Goal: Task Accomplishment & Management: Manage account settings

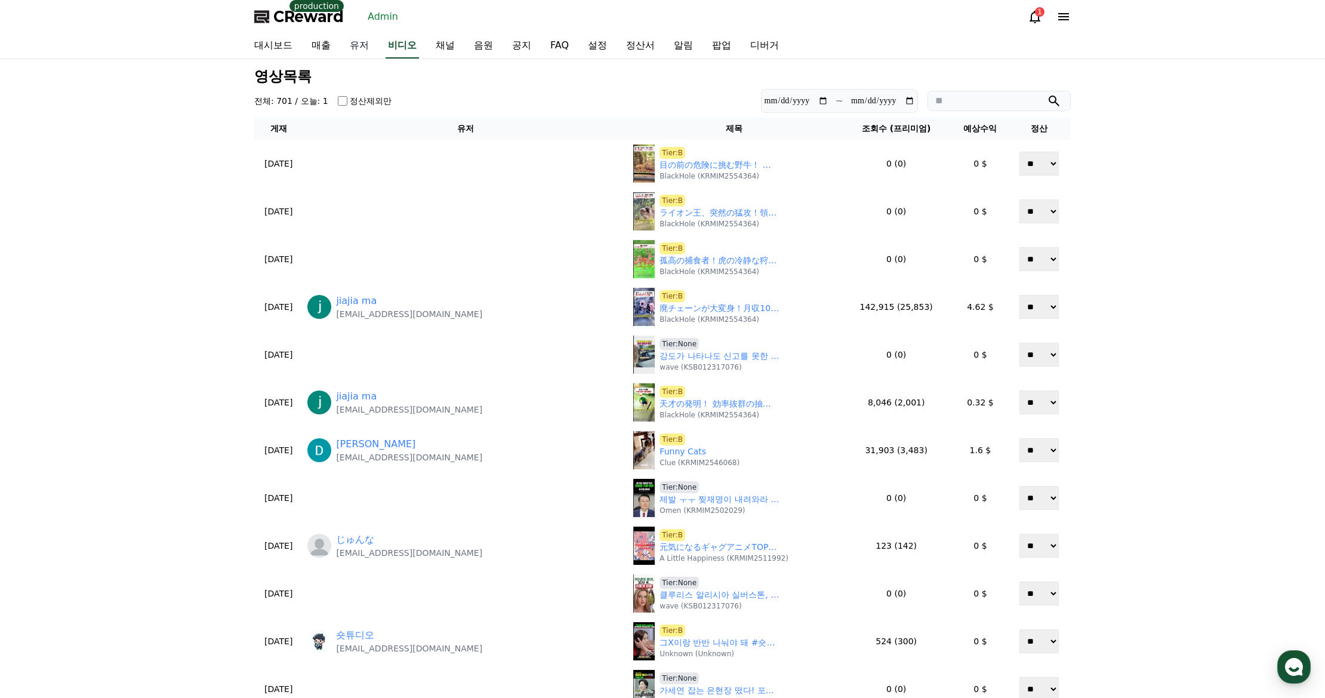
click at [367, 44] on link "유저" at bounding box center [359, 45] width 38 height 25
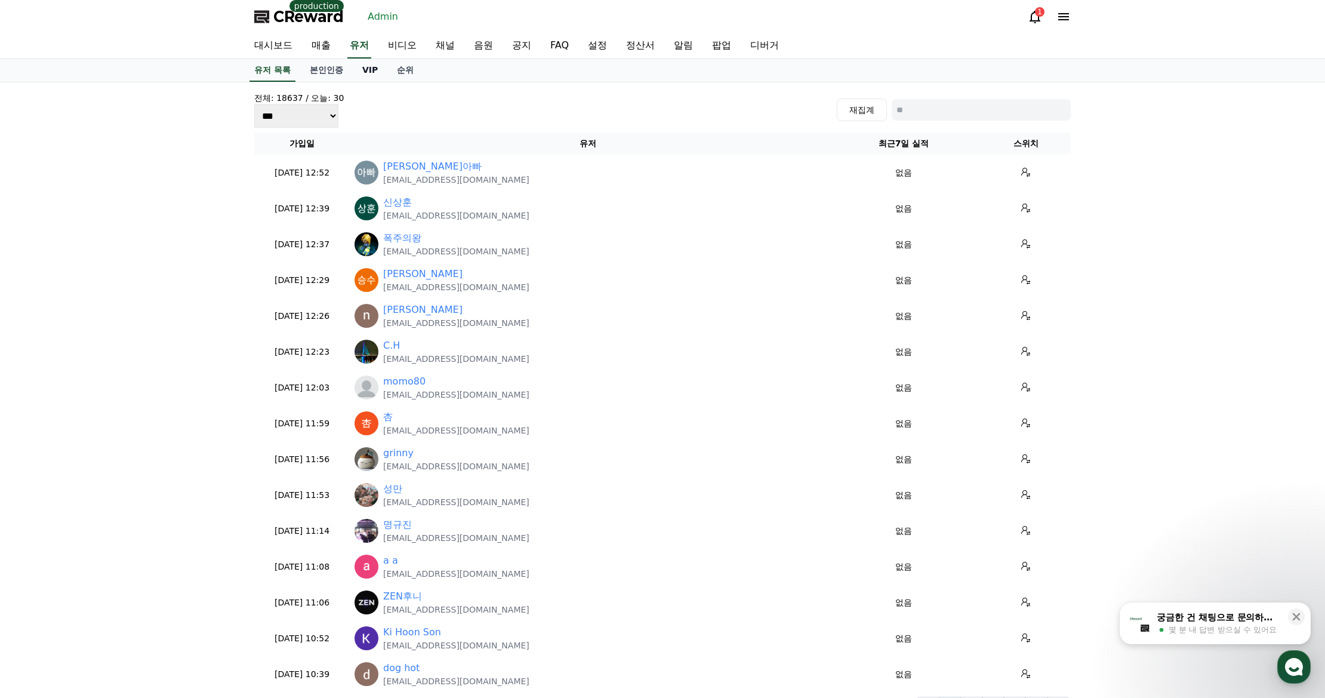
click at [369, 67] on link "VIP" at bounding box center [370, 70] width 35 height 23
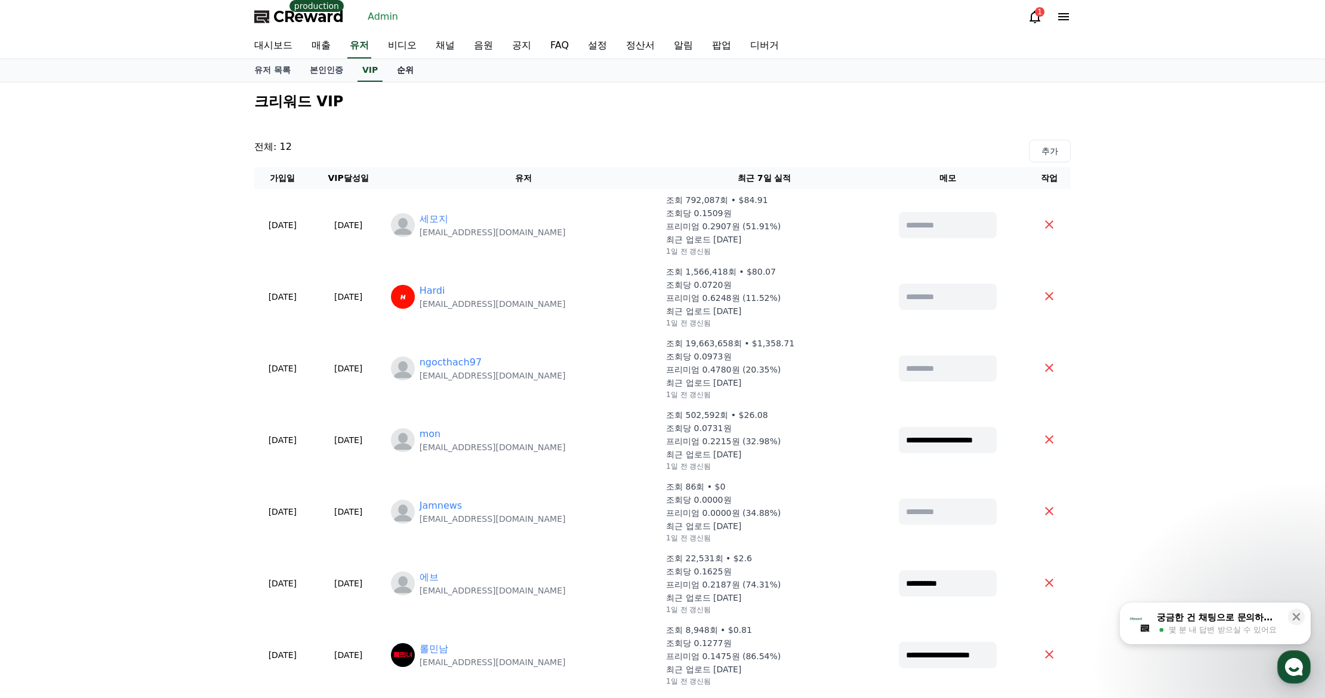
click at [396, 72] on link "순위" at bounding box center [405, 70] width 36 height 23
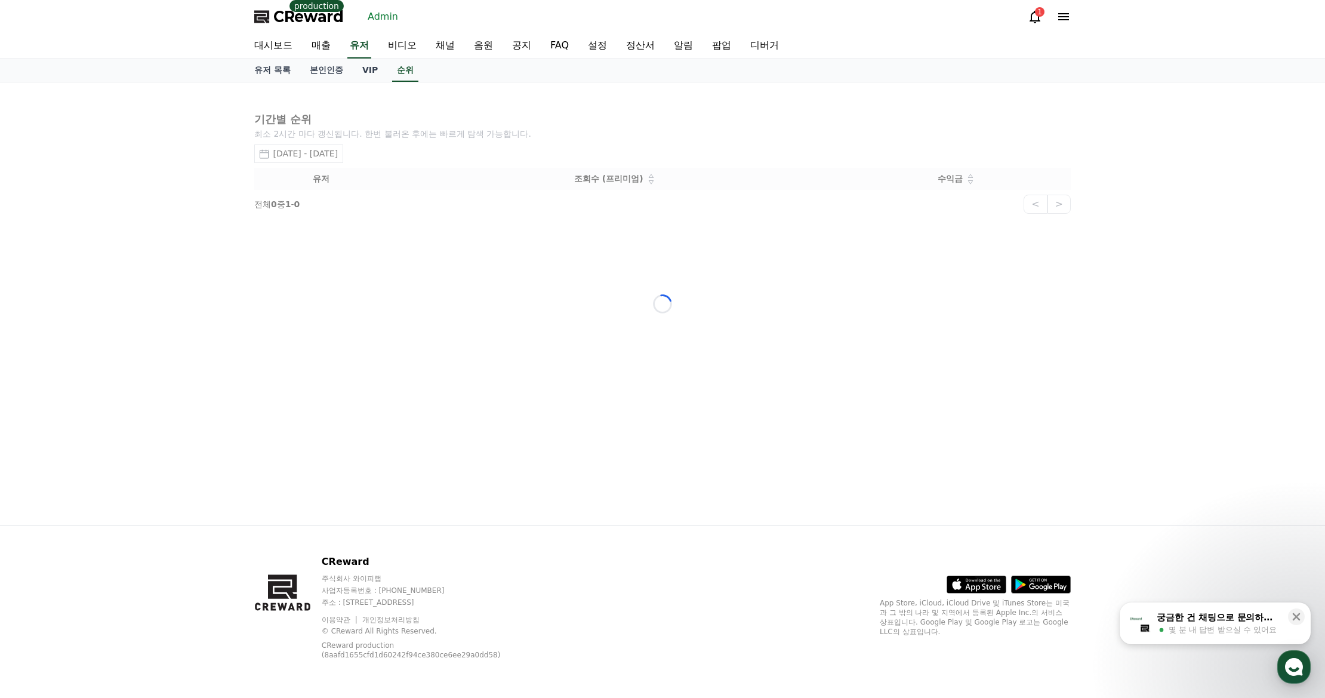
click at [342, 156] on div "Loading..." at bounding box center [663, 303] width 836 height 443
click at [586, 116] on div "Loading..." at bounding box center [663, 303] width 836 height 443
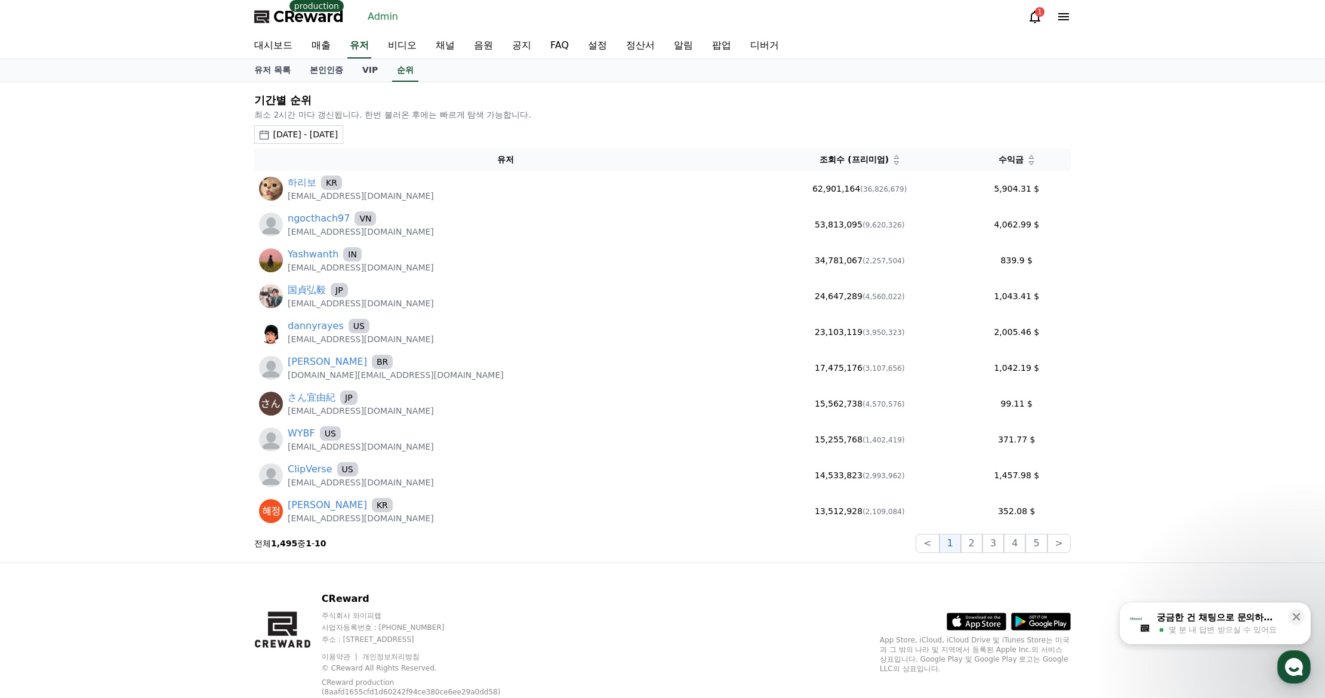
click at [894, 163] on icon at bounding box center [897, 163] width 6 height 6
click at [338, 137] on div "2025-08-30 - 2025-09-30" at bounding box center [305, 134] width 65 height 13
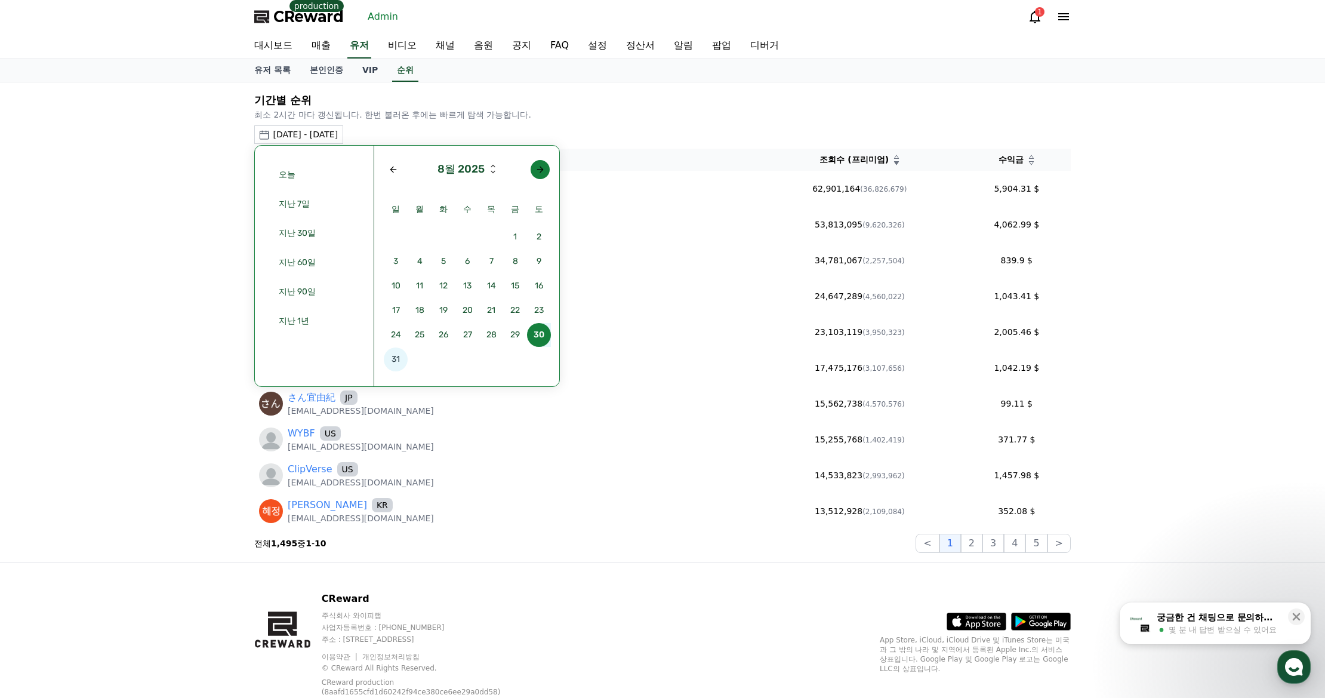
click at [537, 172] on div "Next month" at bounding box center [540, 170] width 10 height 10
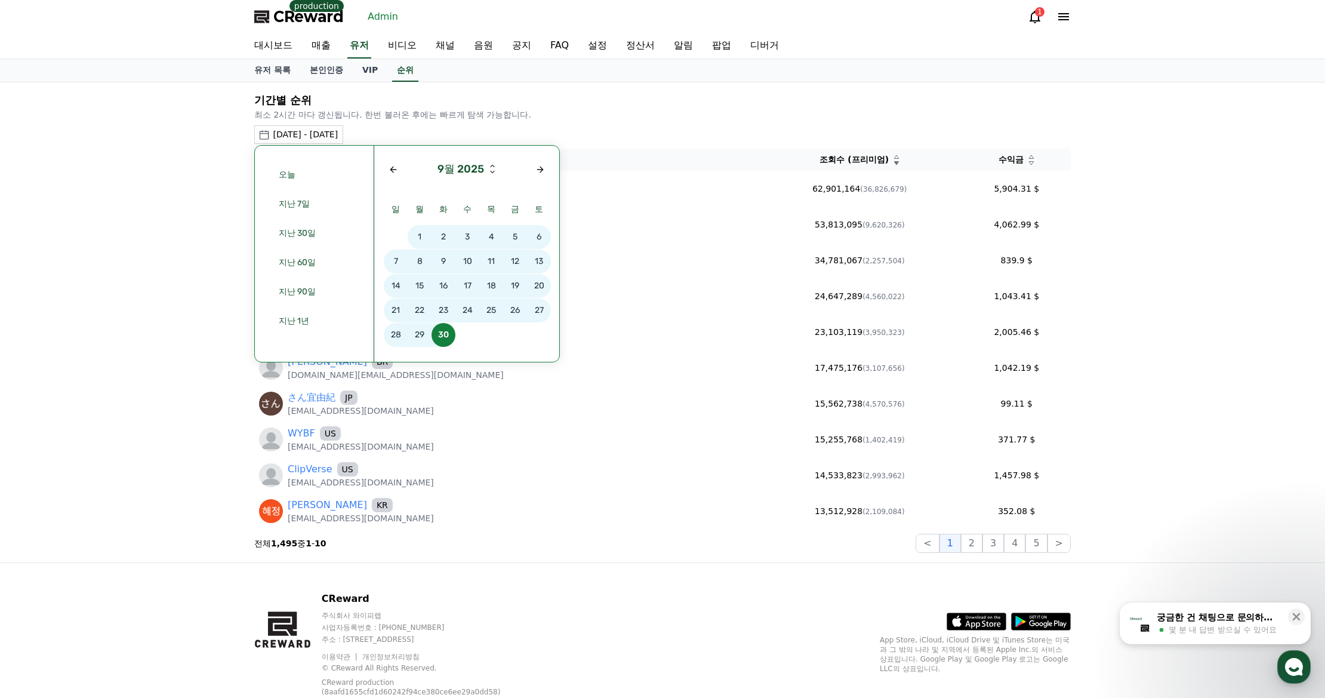
click at [418, 281] on span "15" at bounding box center [420, 286] width 24 height 24
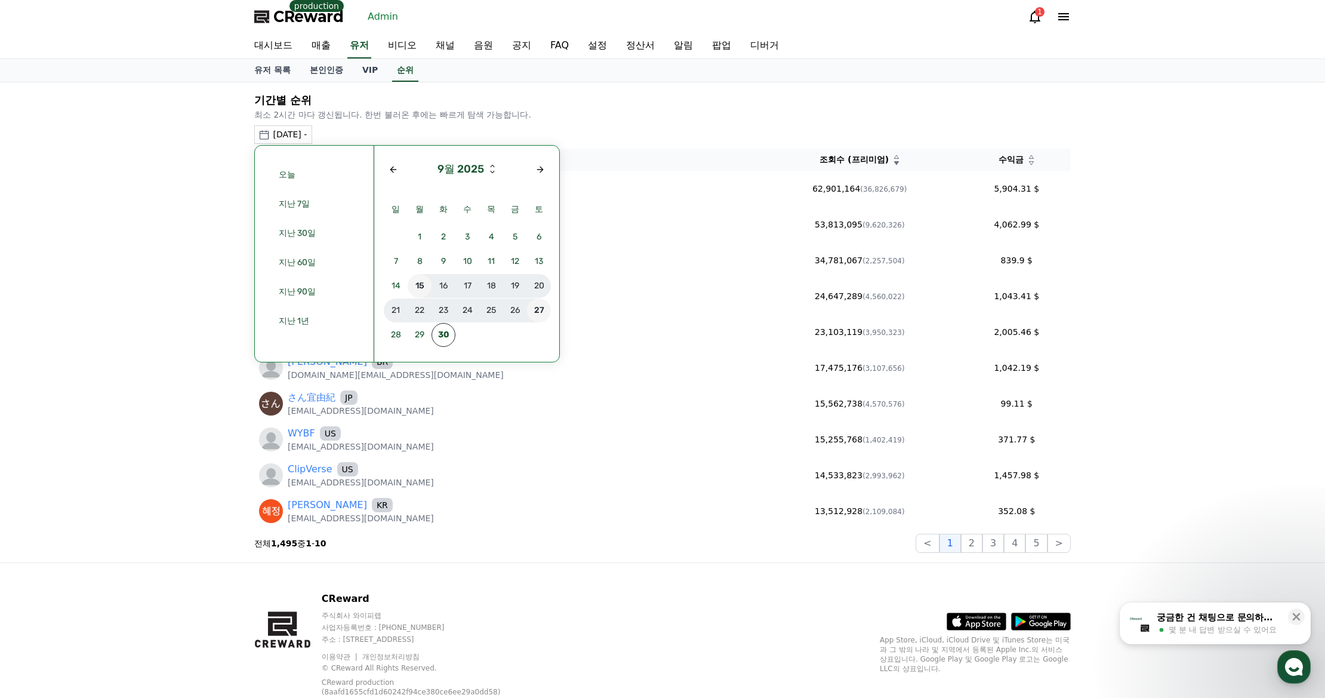
click at [541, 316] on span "27" at bounding box center [539, 310] width 24 height 24
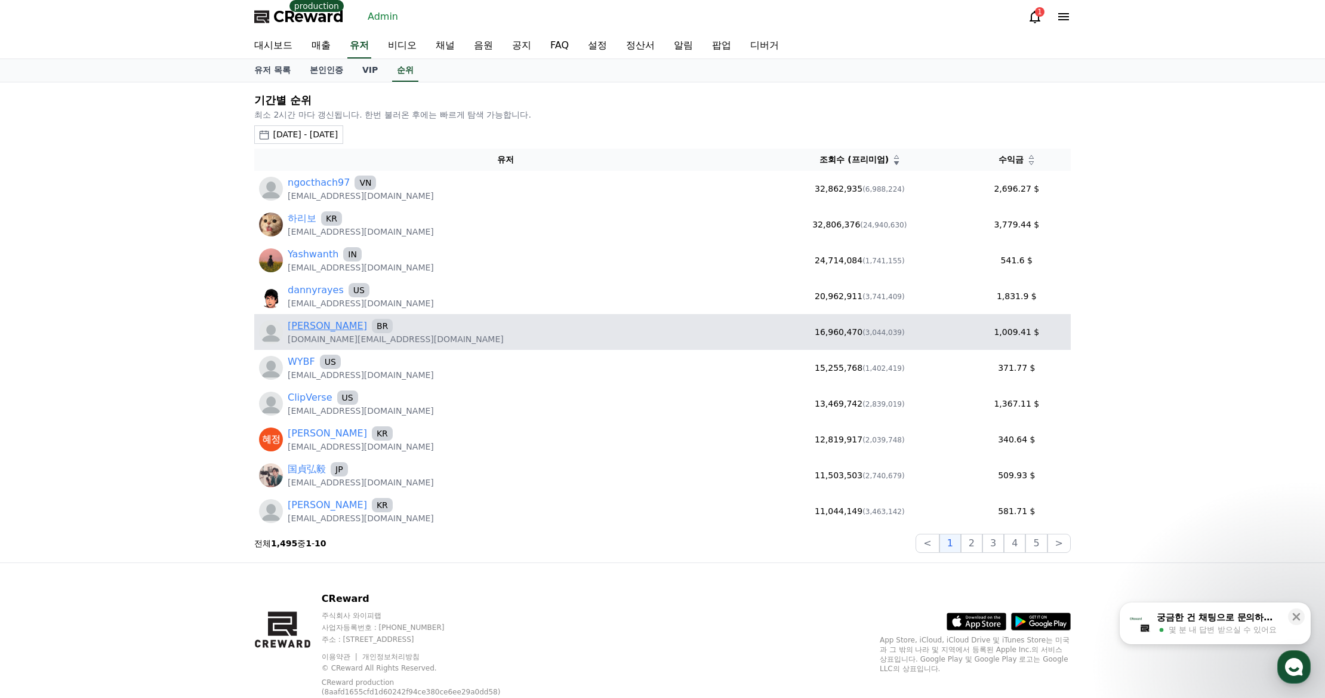
click at [298, 328] on link "[PERSON_NAME]" at bounding box center [327, 326] width 79 height 14
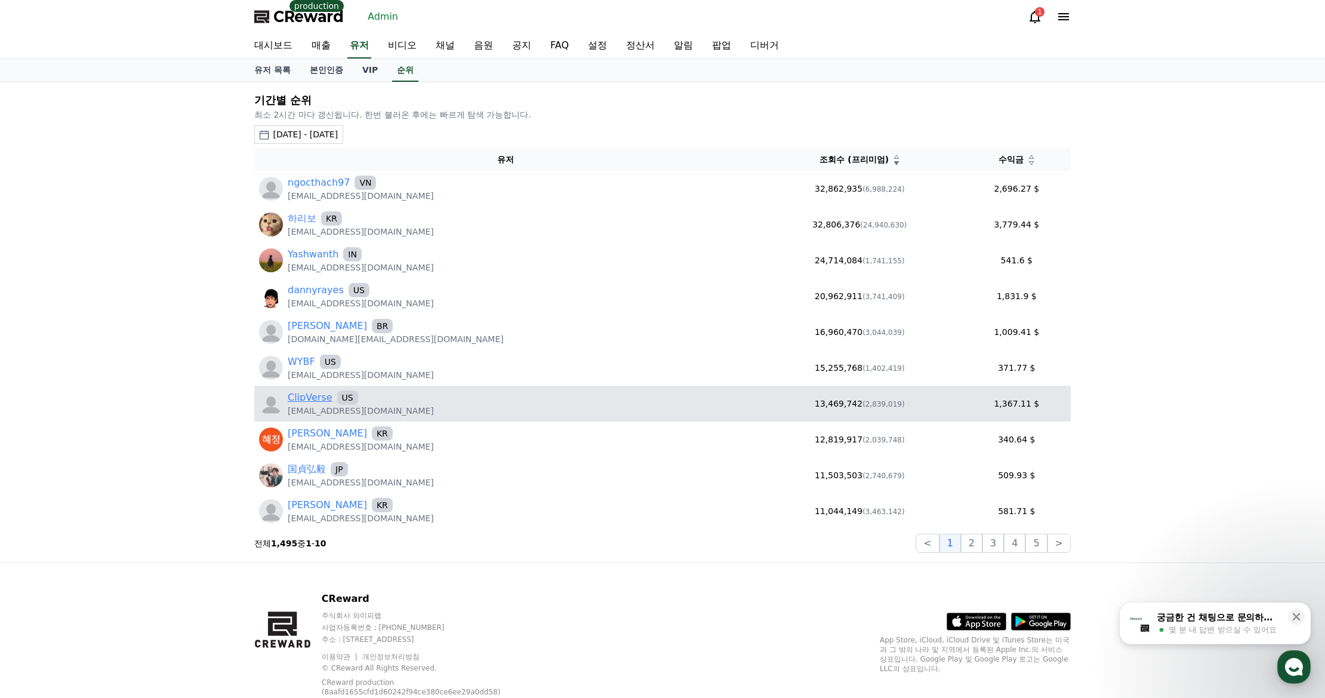
click at [305, 398] on link "ClipVerse" at bounding box center [310, 397] width 45 height 14
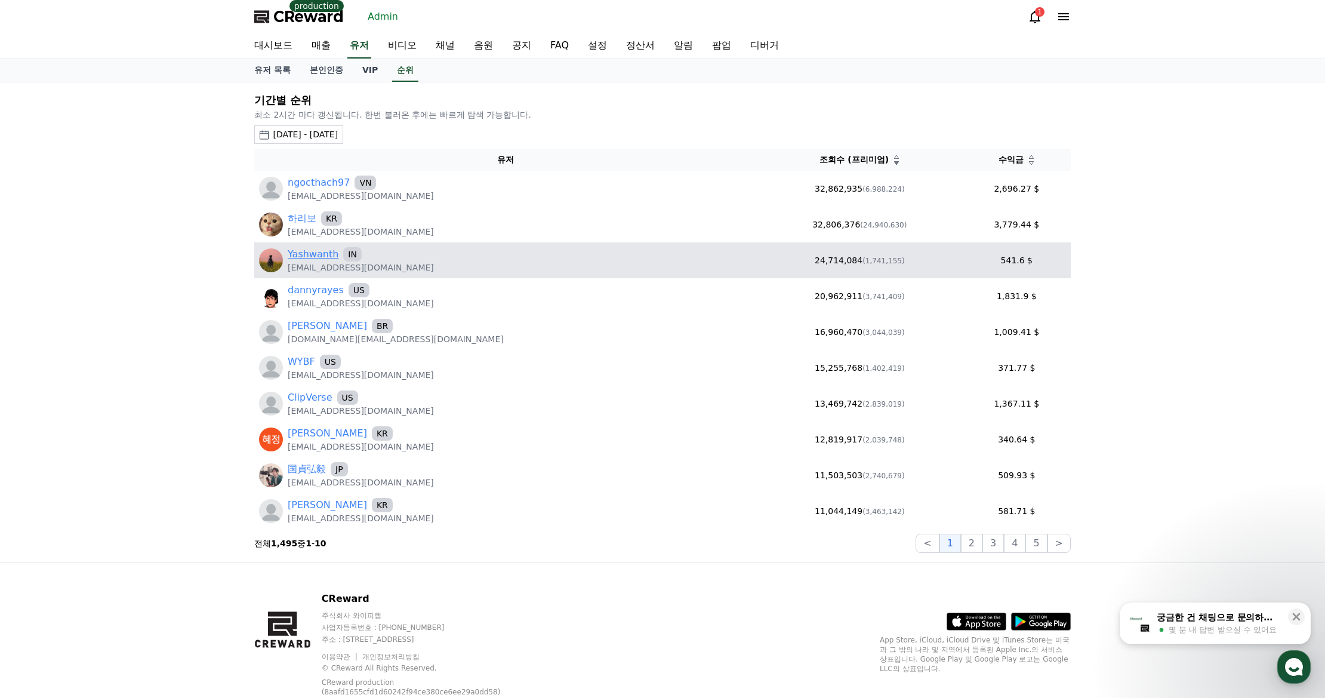
click at [316, 256] on link "Yashwanth" at bounding box center [313, 254] width 51 height 14
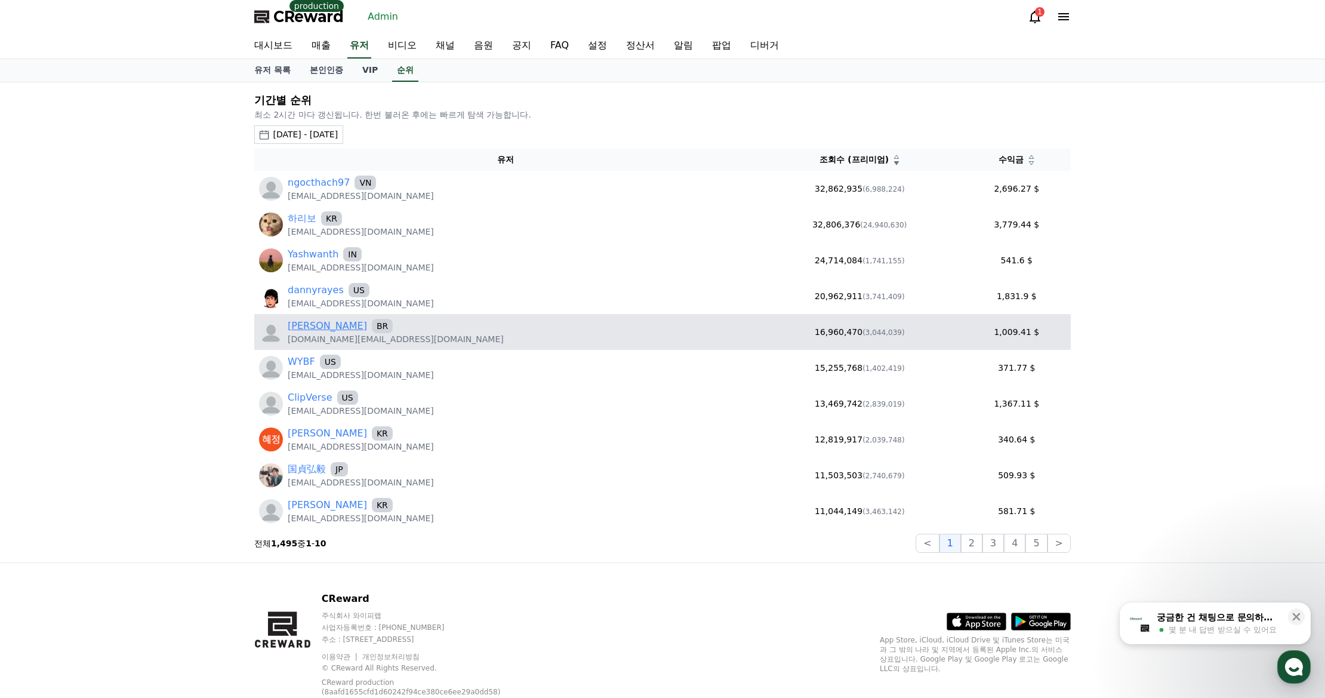
click at [295, 327] on link "[PERSON_NAME]" at bounding box center [327, 326] width 79 height 14
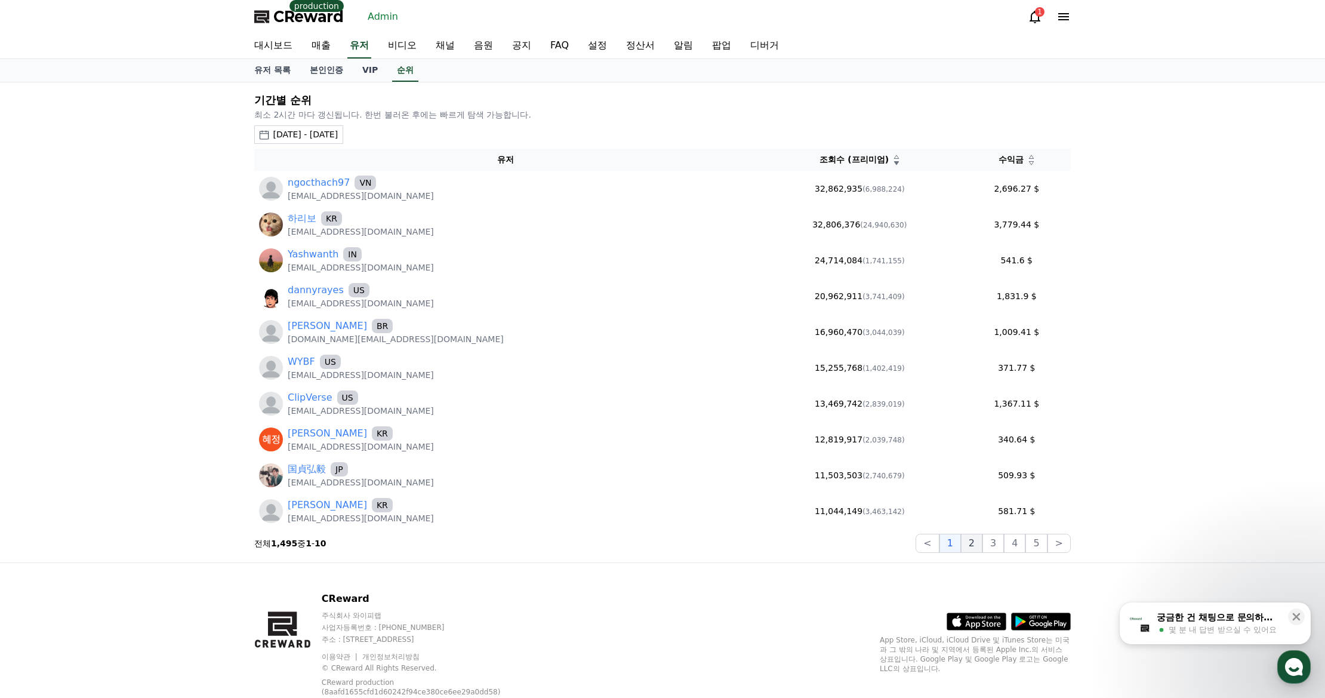
click at [974, 547] on button "2" at bounding box center [971, 543] width 21 height 19
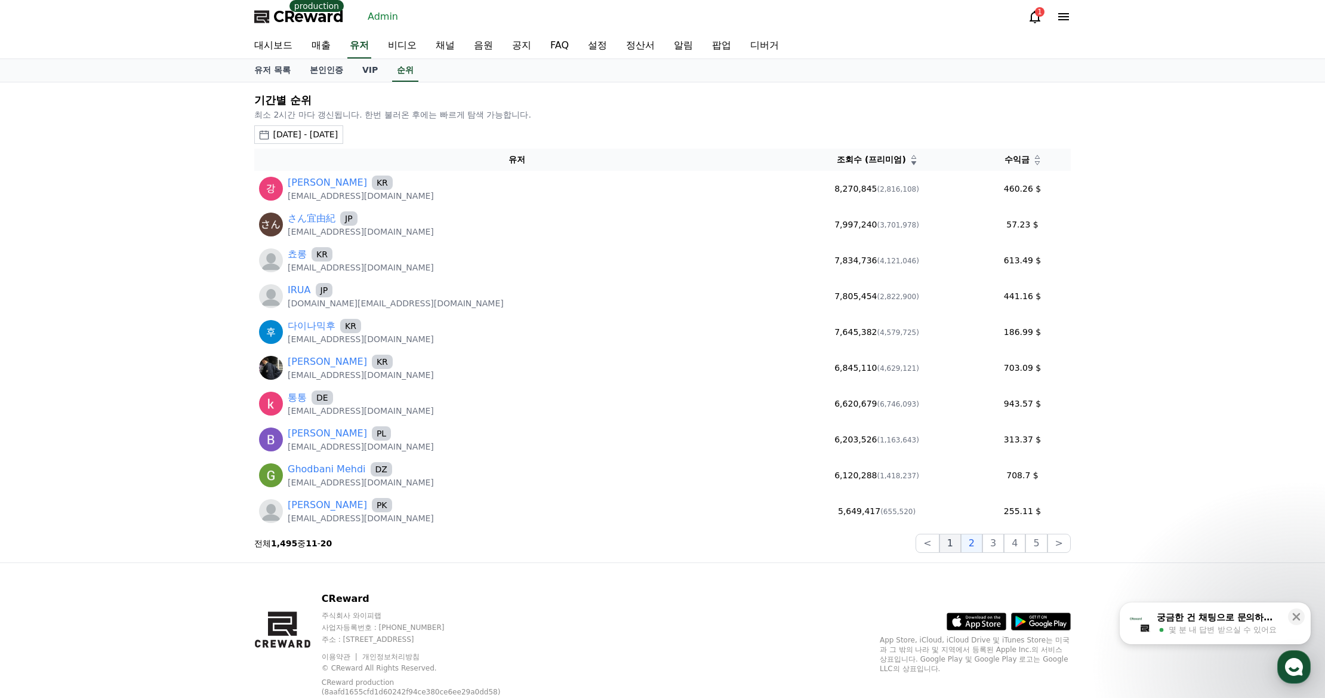
click at [954, 544] on button "1" at bounding box center [950, 543] width 21 height 19
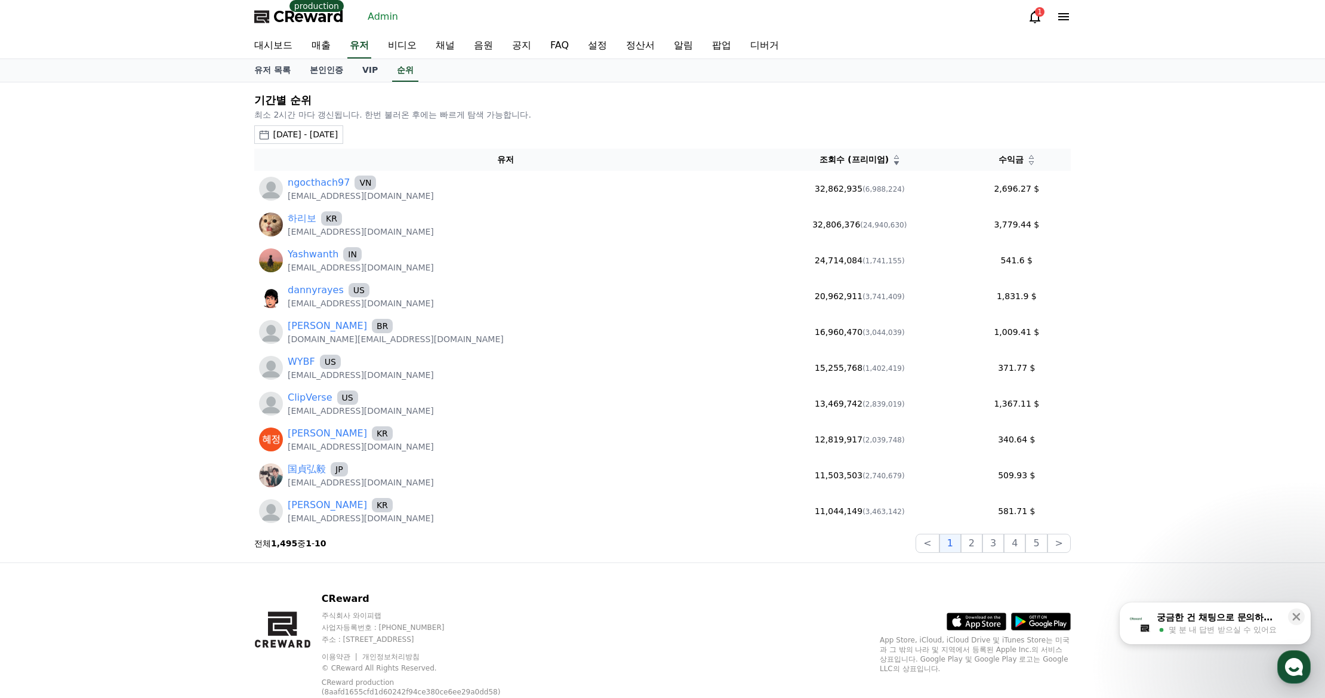
click at [1028, 164] on icon at bounding box center [1031, 163] width 6 height 6
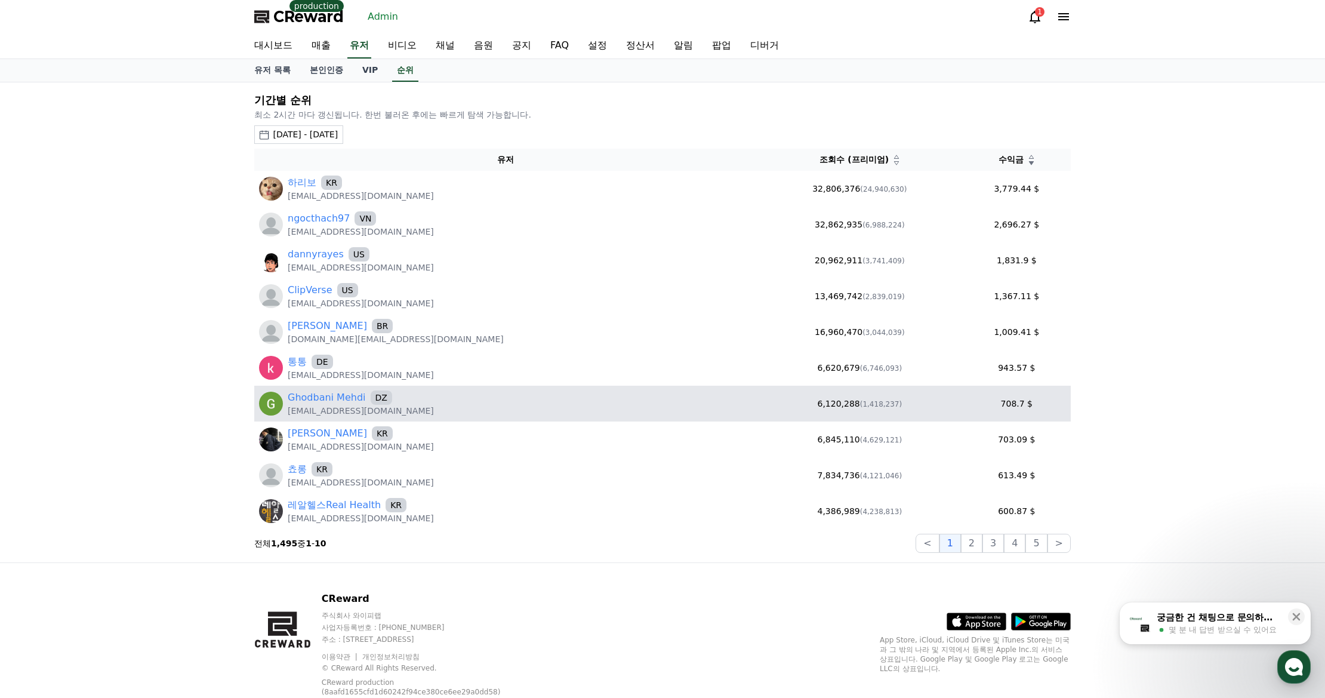
click at [328, 411] on p "mehdighodbani4@gmail.com" at bounding box center [361, 411] width 146 height 12
click at [331, 401] on link "Ghodbani Mehdi" at bounding box center [327, 397] width 78 height 14
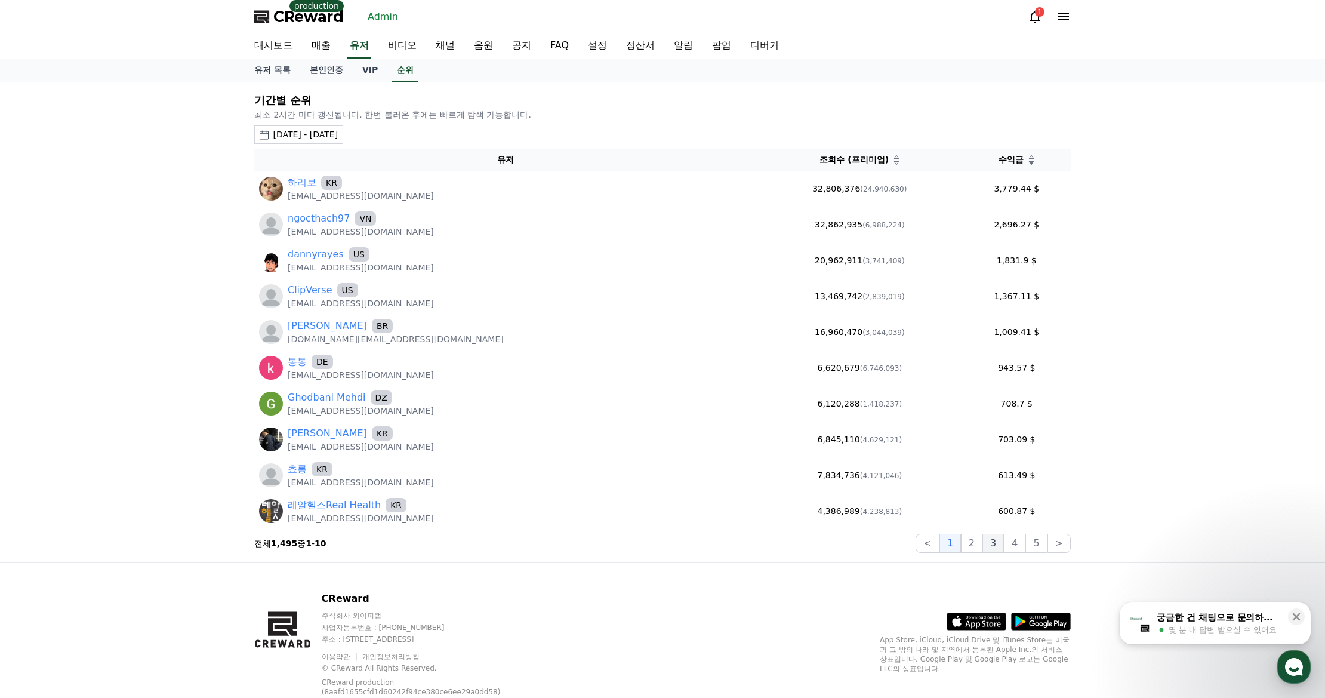
click at [986, 543] on button "3" at bounding box center [992, 543] width 21 height 19
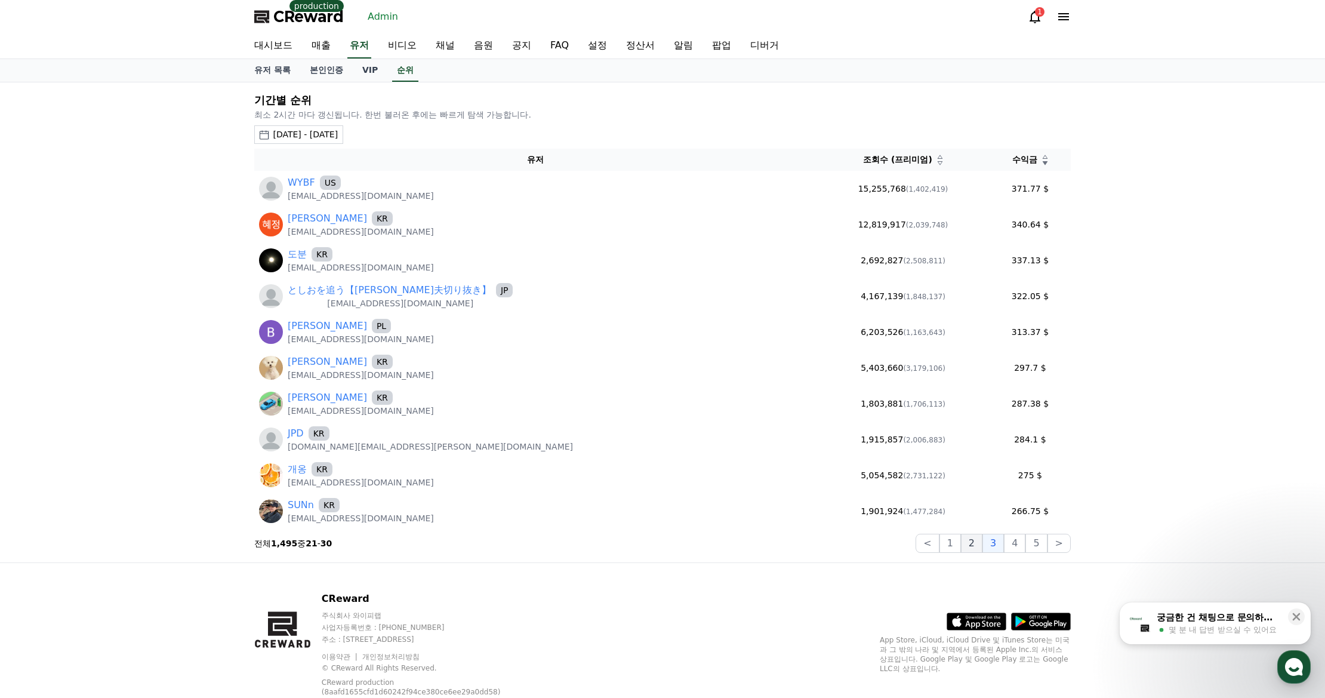
click at [972, 544] on button "2" at bounding box center [971, 543] width 21 height 19
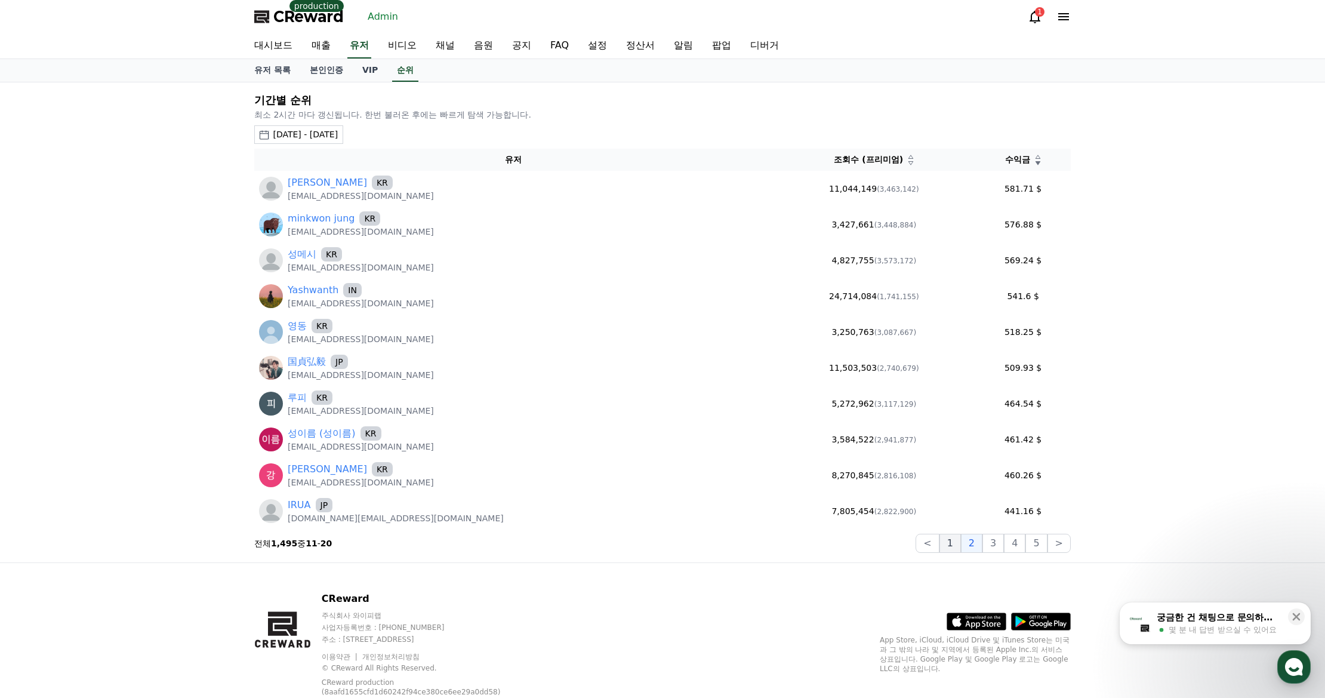
click at [953, 546] on button "1" at bounding box center [950, 543] width 21 height 19
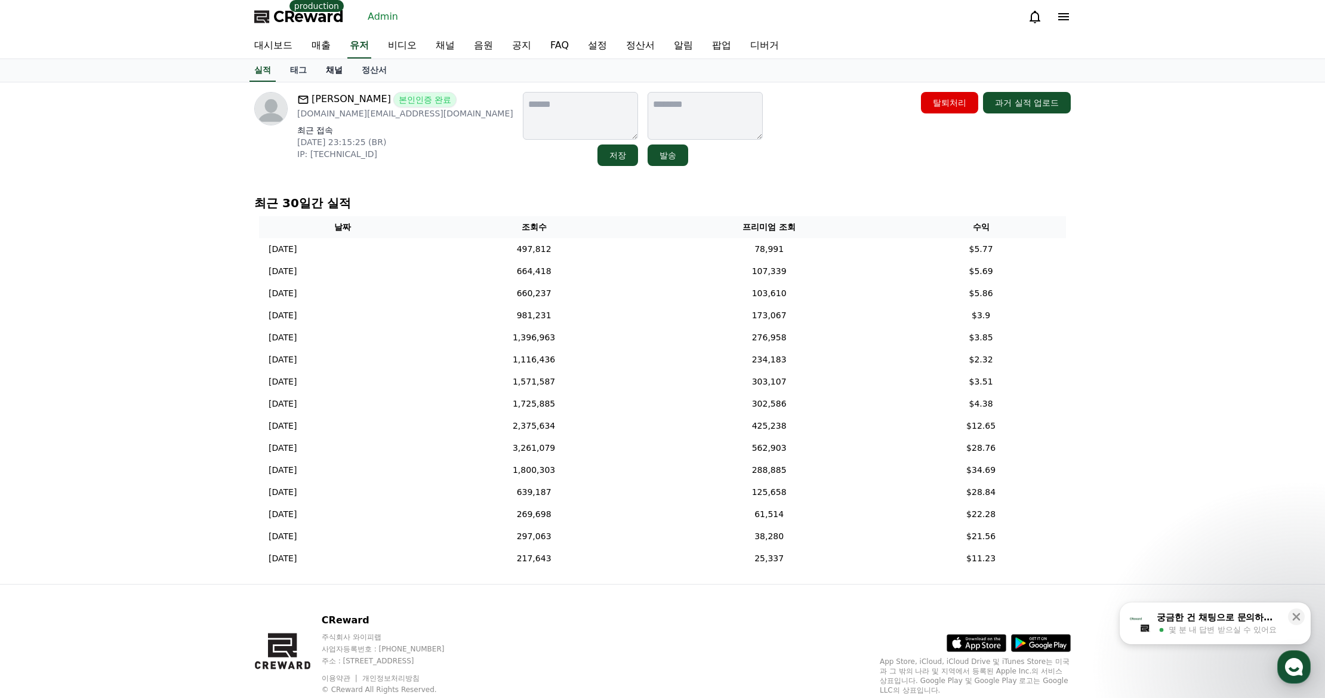
click at [332, 66] on link "채널" at bounding box center [334, 70] width 36 height 23
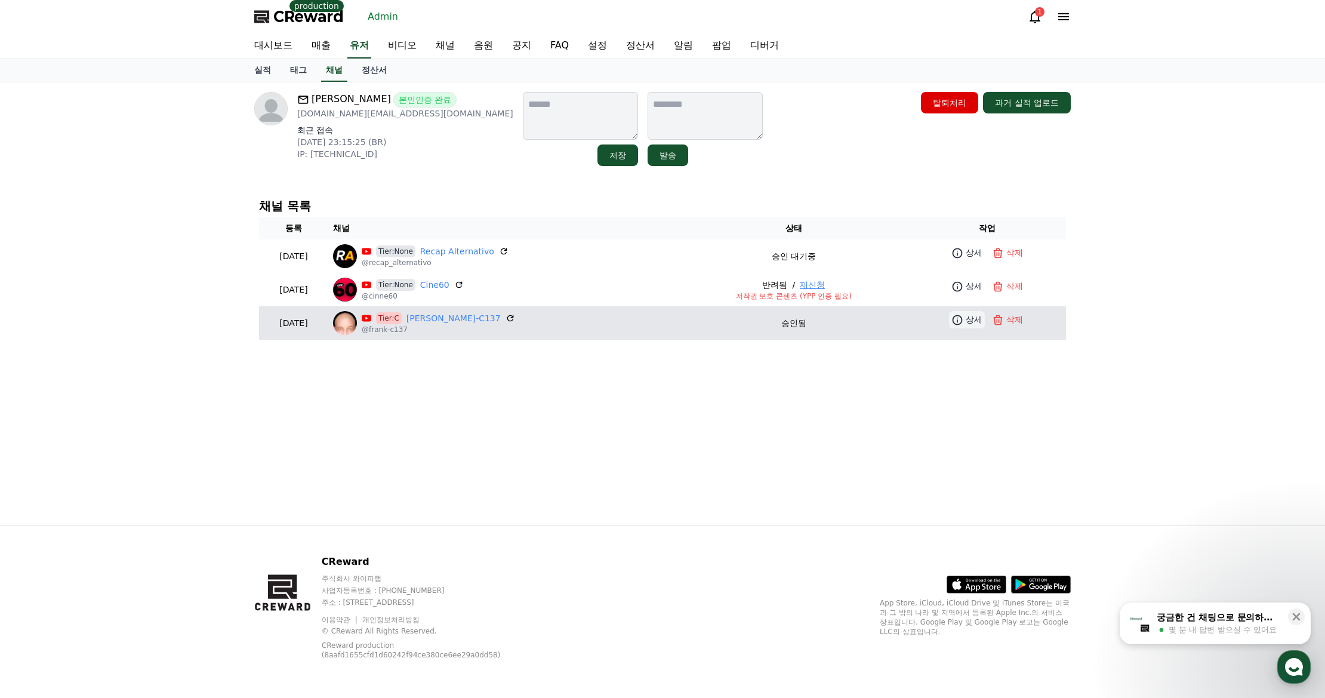
click at [957, 320] on icon at bounding box center [958, 320] width 10 height 10
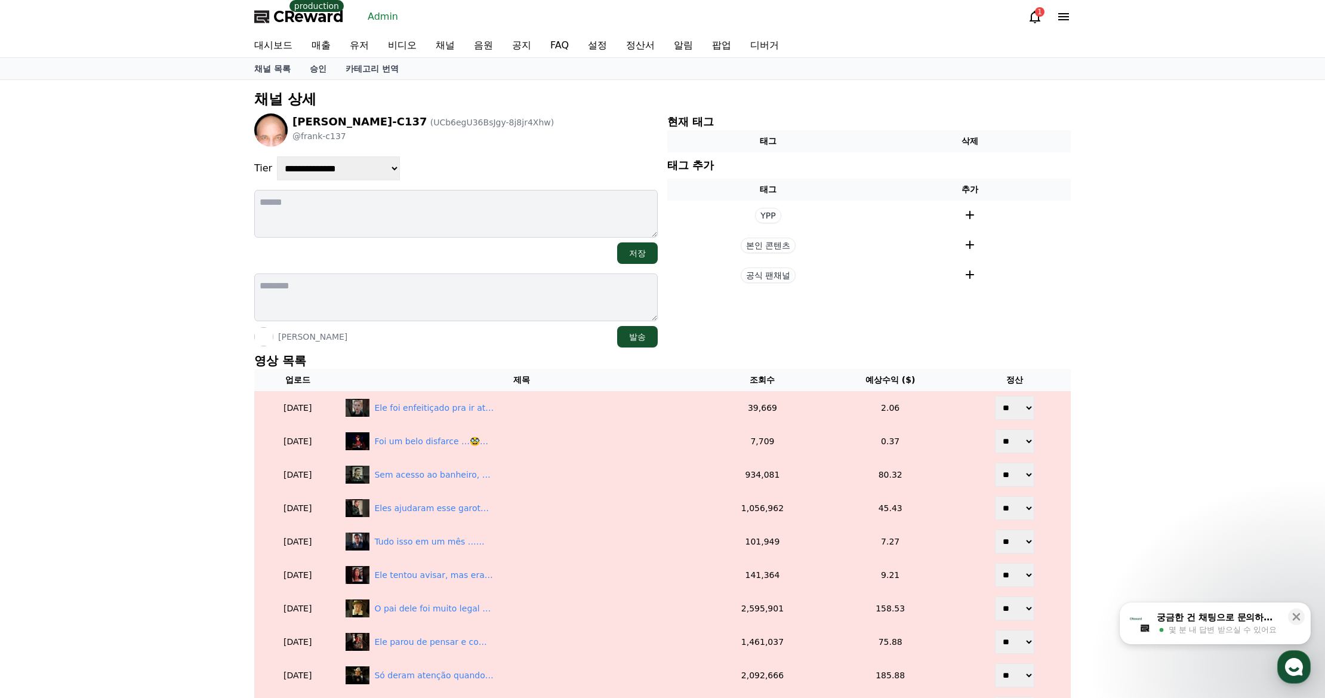
click at [445, 359] on p "영상 목록" at bounding box center [662, 360] width 817 height 17
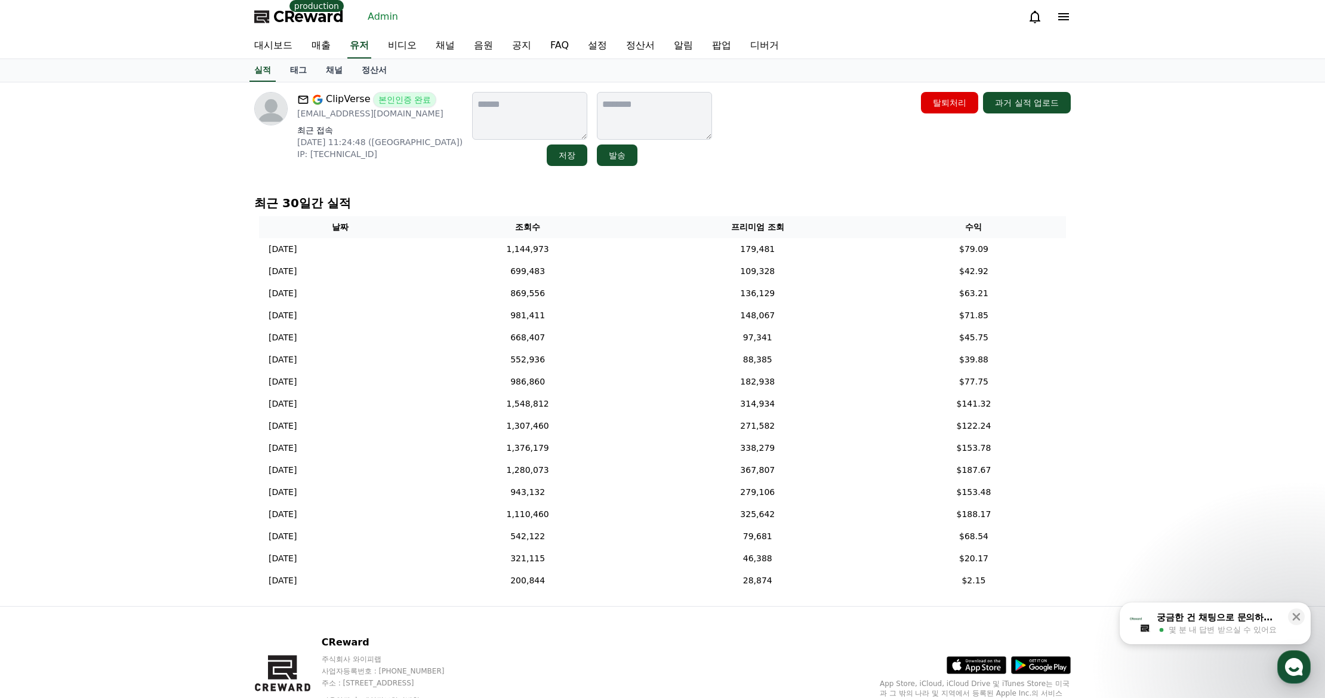
click at [328, 70] on link "채널" at bounding box center [334, 70] width 36 height 23
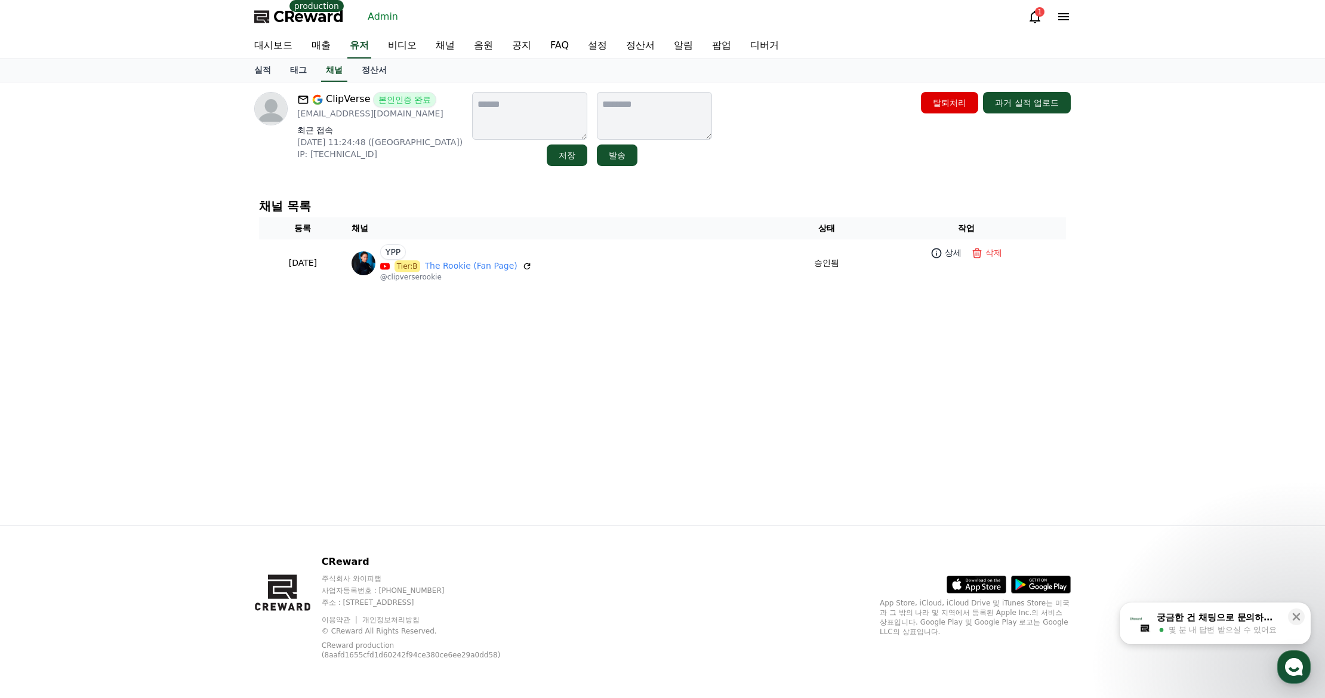
click at [790, 146] on div "ClipVerse 본인인증 완료 clipverseshorts@gmail.com 최근 접속 2025-09-18 11:24:48 (US) IP: …" at bounding box center [662, 129] width 817 height 74
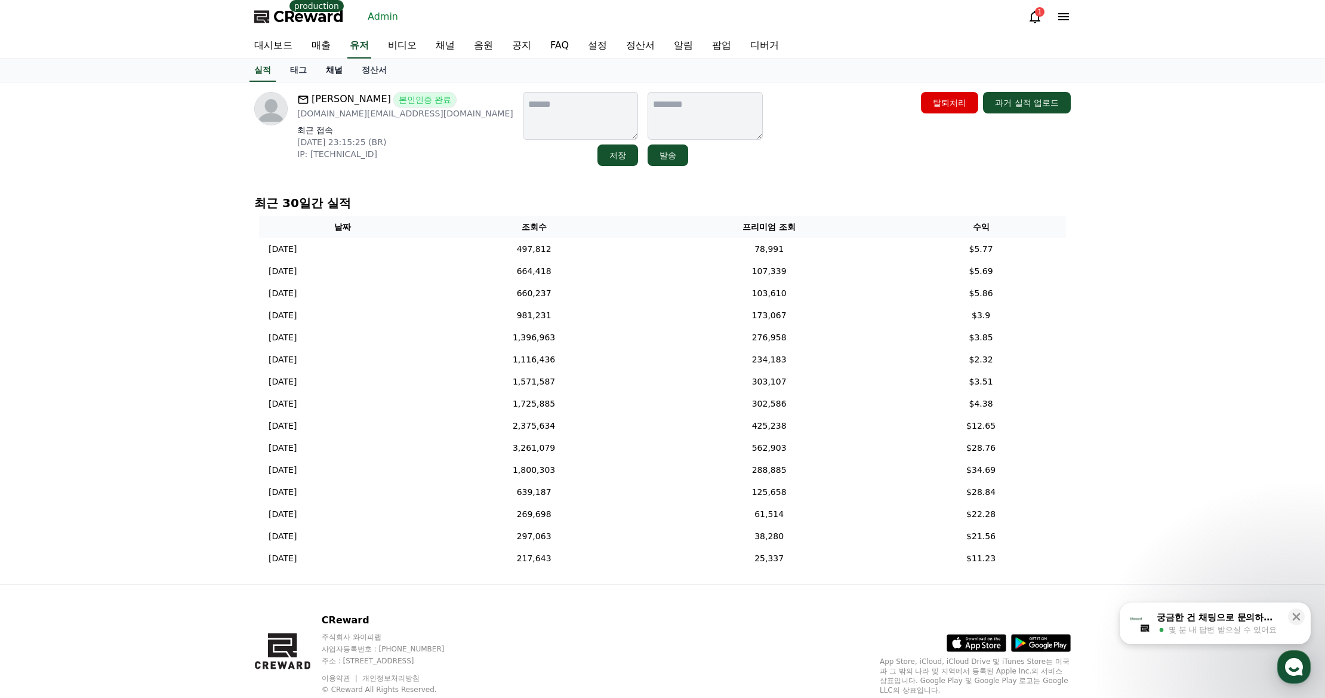
click at [332, 67] on link "채널" at bounding box center [334, 70] width 36 height 23
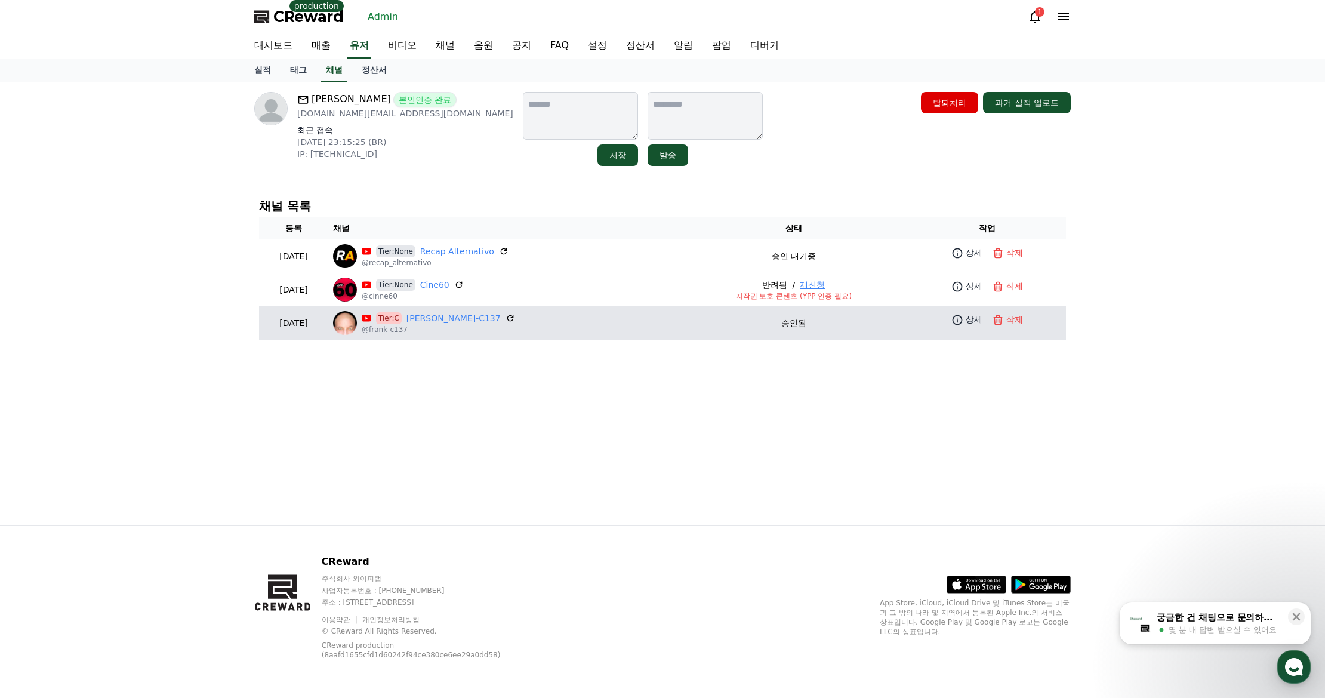
click at [445, 318] on link "[PERSON_NAME]-C137" at bounding box center [453, 318] width 94 height 13
click at [457, 321] on link "[PERSON_NAME]-C137" at bounding box center [453, 318] width 94 height 13
click at [960, 311] on link "상세" at bounding box center [967, 319] width 36 height 17
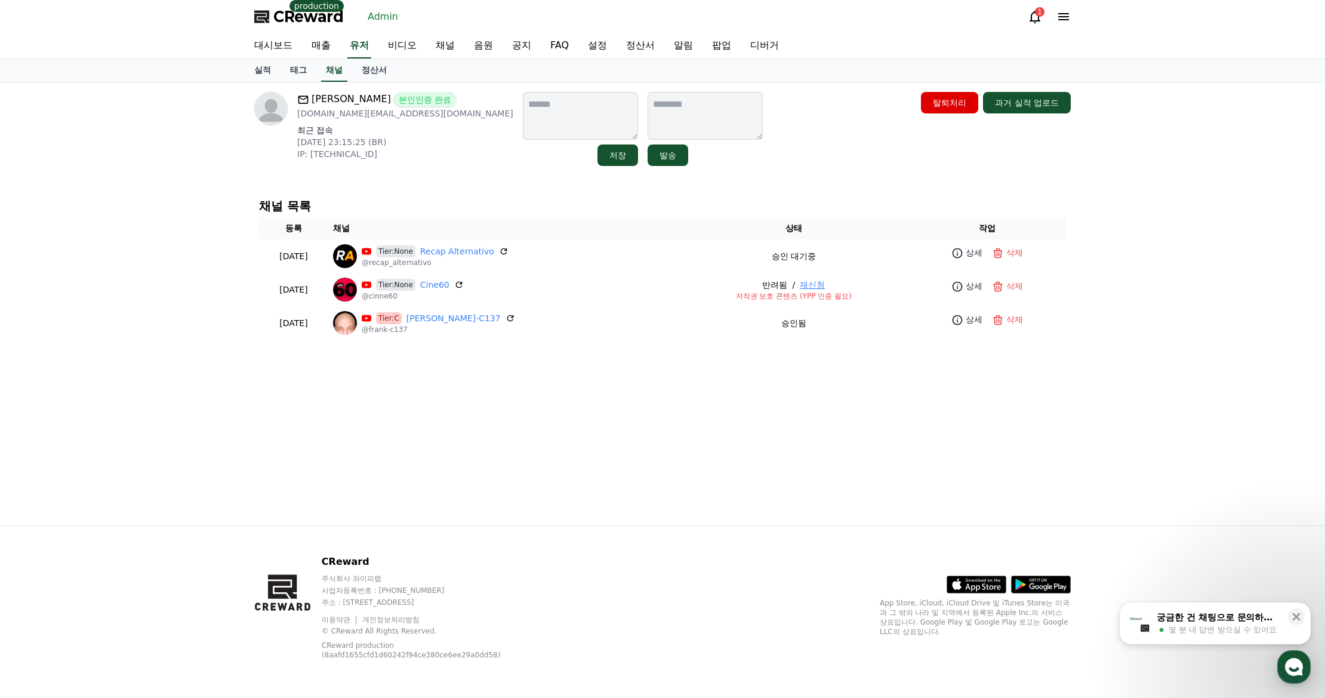
click at [433, 384] on div "[PERSON_NAME] 본인인증 완료 [DOMAIN_NAME][EMAIL_ADDRESS][DOMAIN_NAME] 최근 접속 [DATE] 23…" at bounding box center [663, 303] width 836 height 443
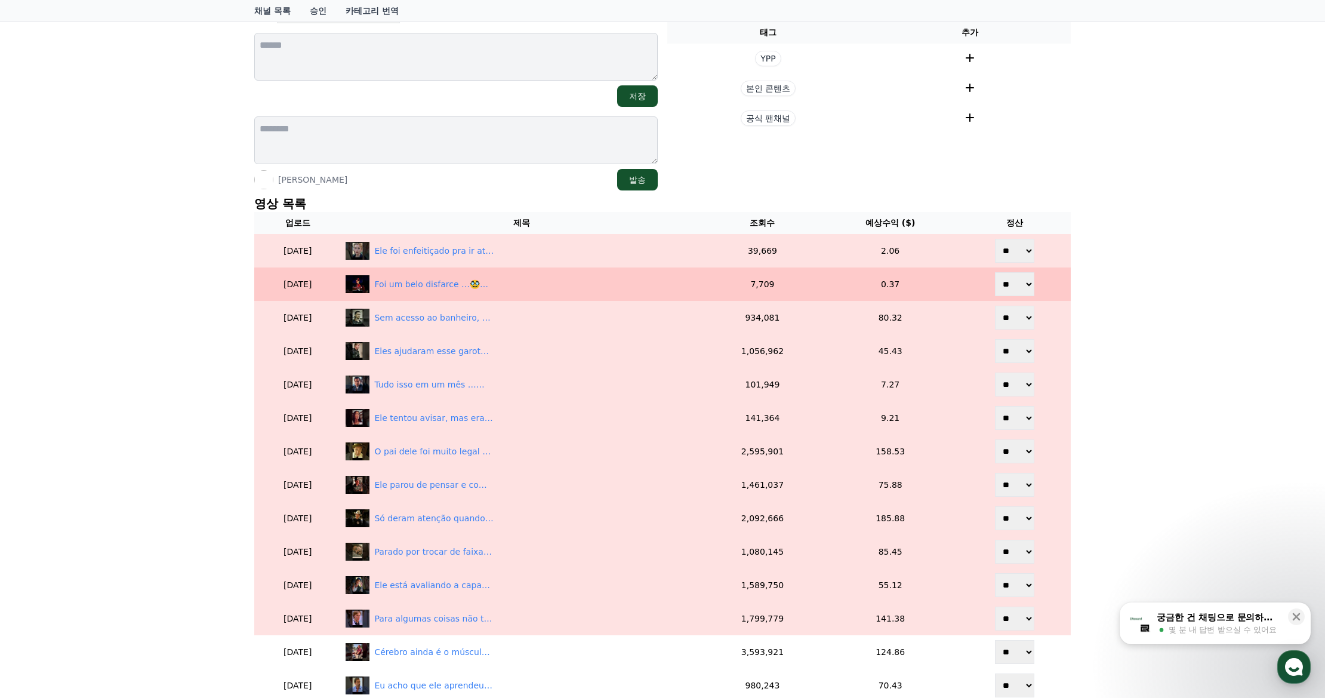
scroll to position [119, 0]
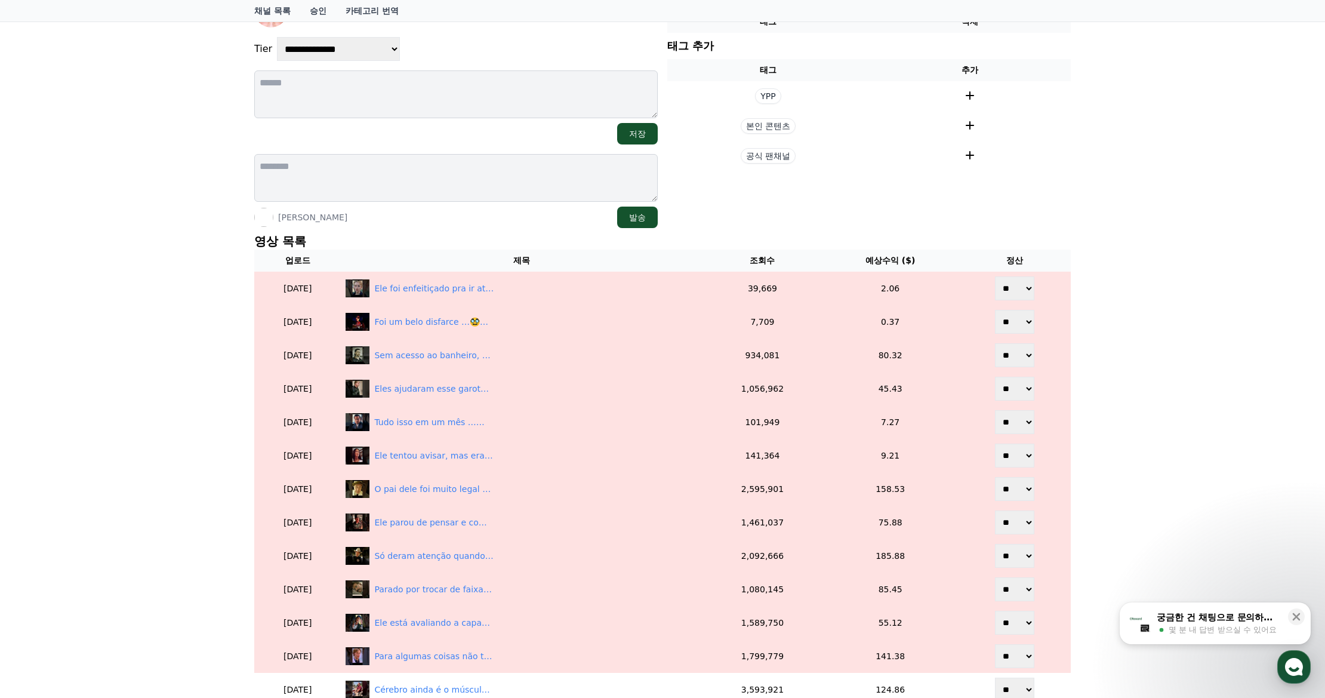
click at [1135, 293] on div "**********" at bounding box center [662, 365] width 1325 height 808
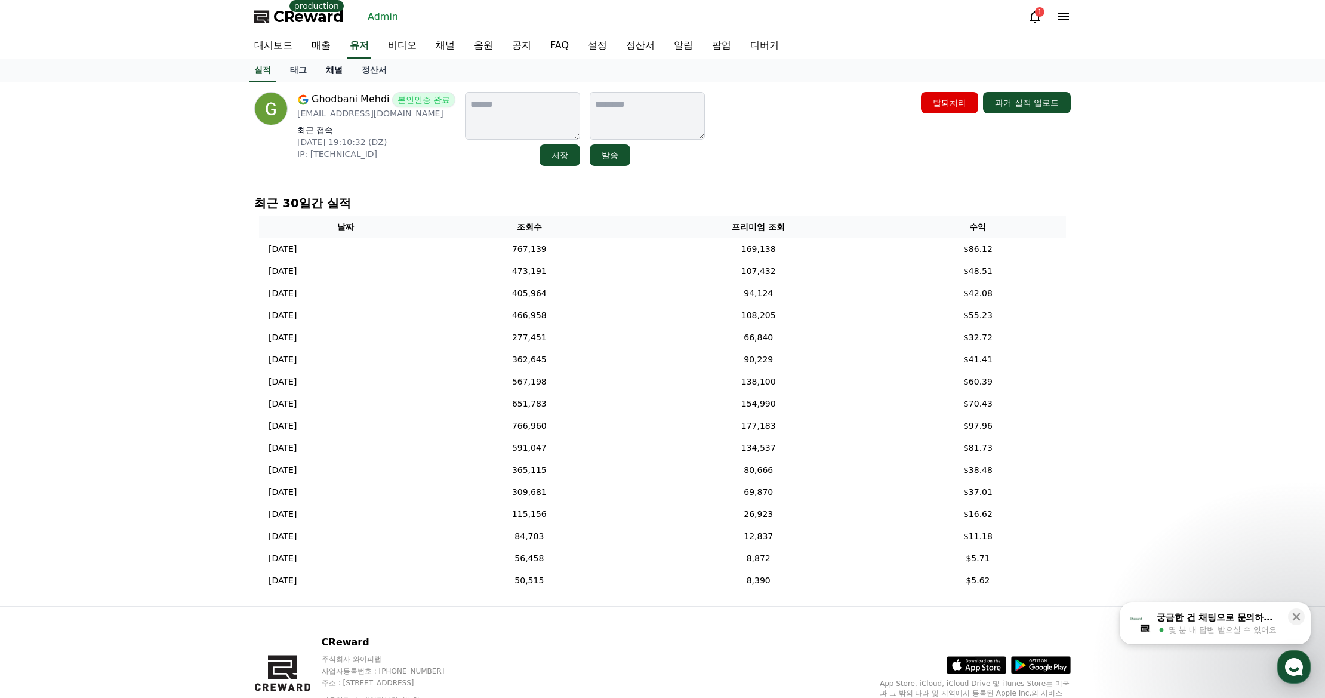
click at [340, 74] on link "채널" at bounding box center [334, 70] width 36 height 23
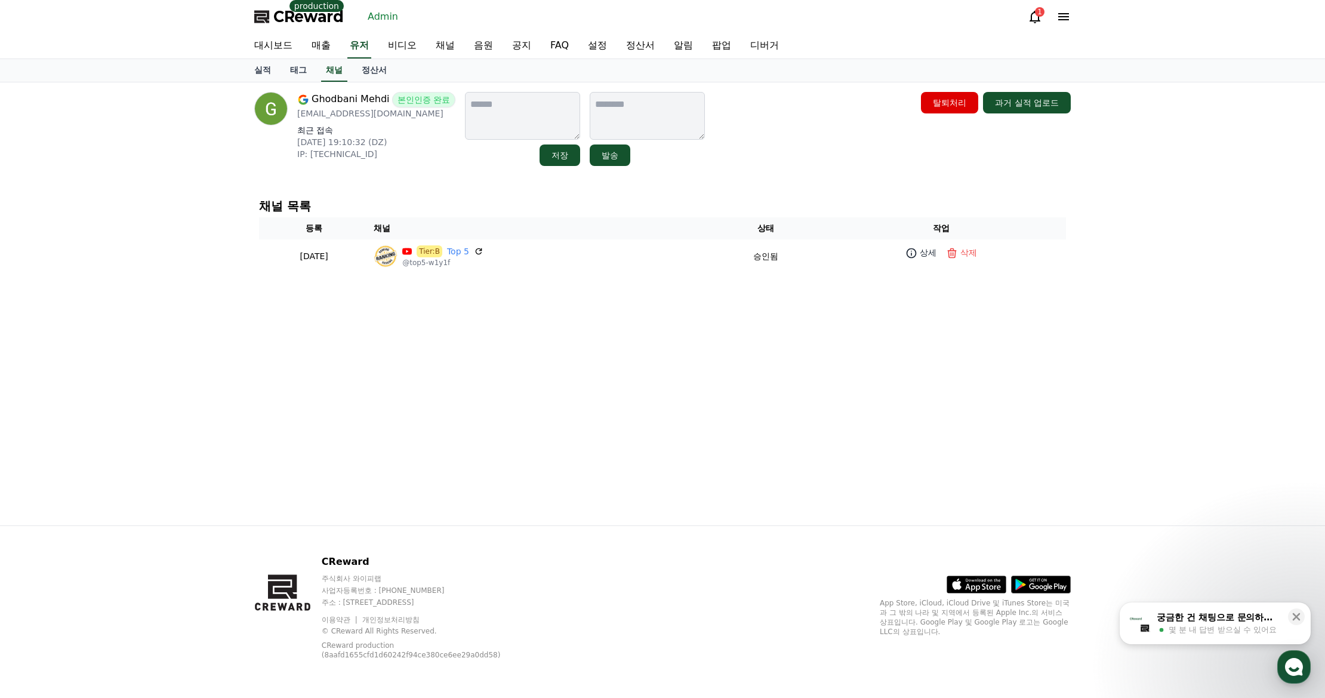
click at [445, 177] on div "Ghodbani Mehdi 본인인증 완료 mehdighodbani4@gmail.com 최근 접속 2025-09-12 19:10:32 (DZ) …" at bounding box center [663, 303] width 836 height 443
